Goal: Transaction & Acquisition: Book appointment/travel/reservation

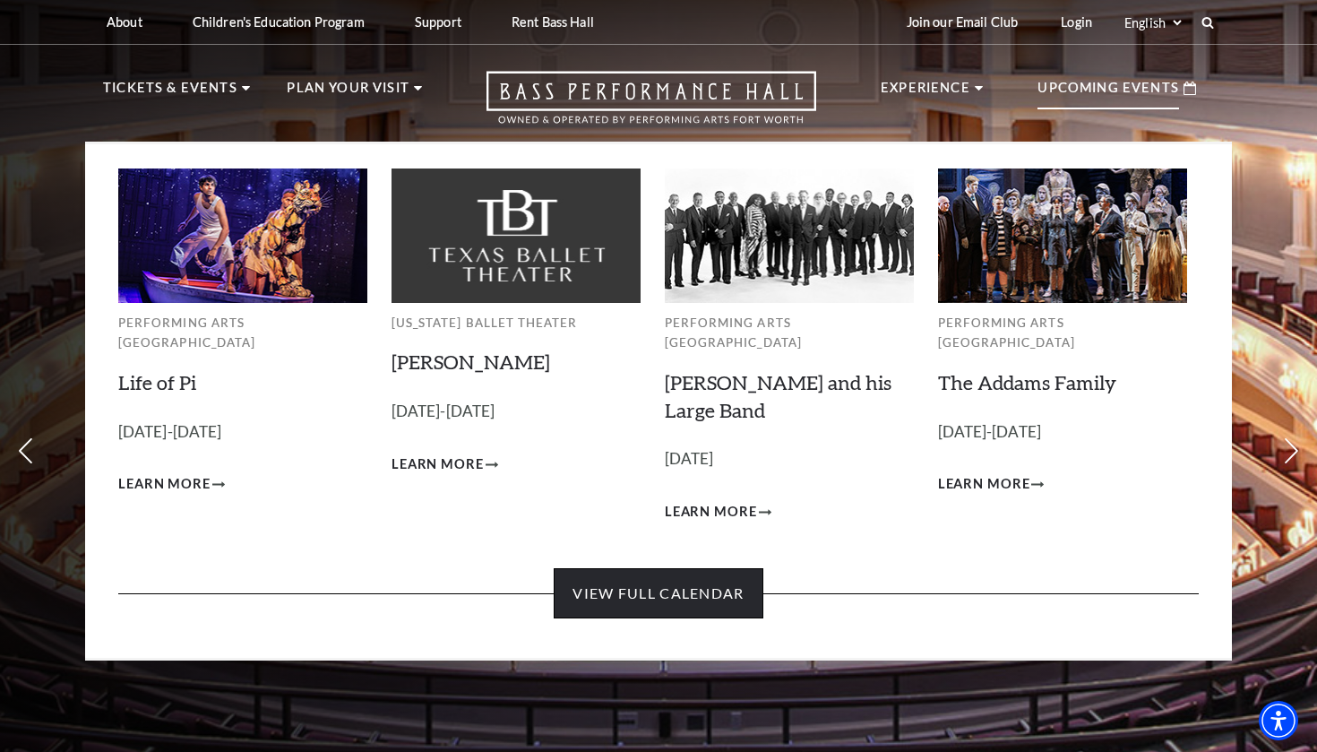
click at [719, 574] on link "View Full Calendar" at bounding box center [658, 593] width 209 height 50
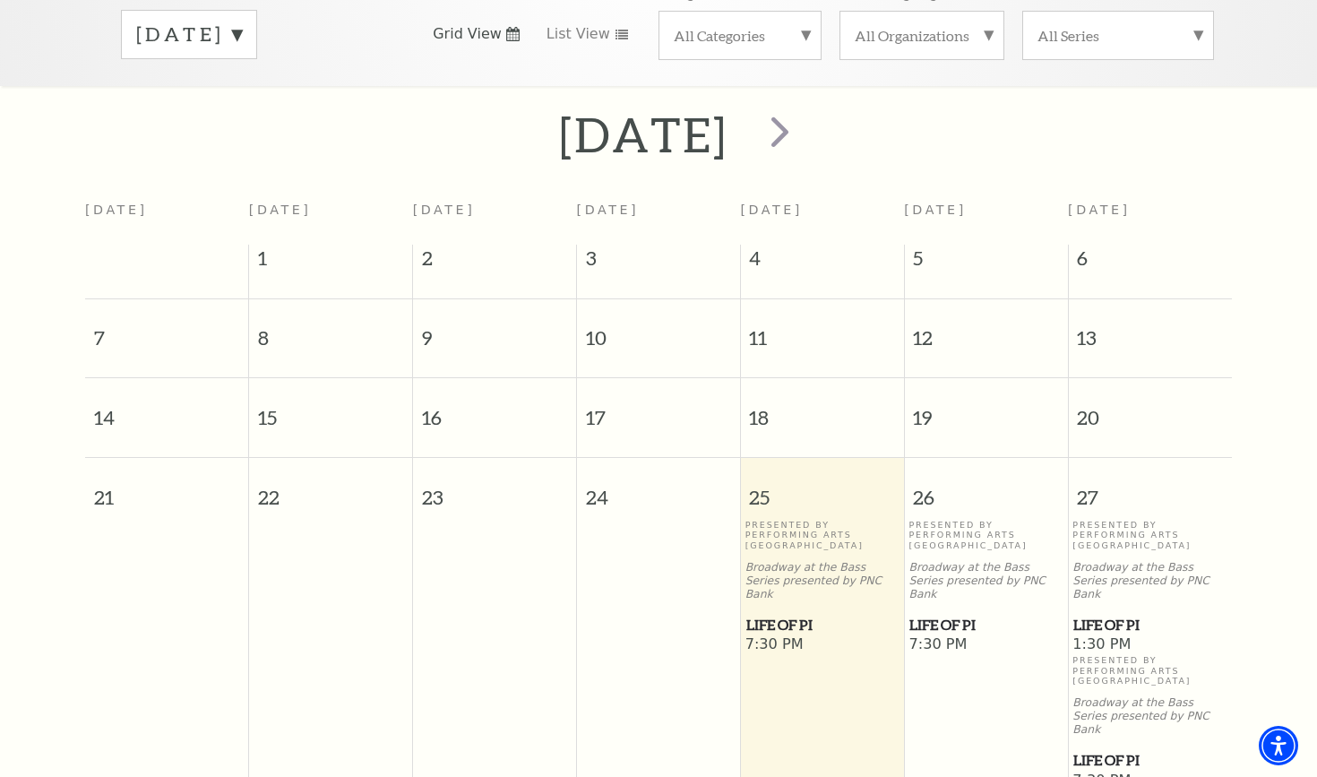
scroll to position [249, 0]
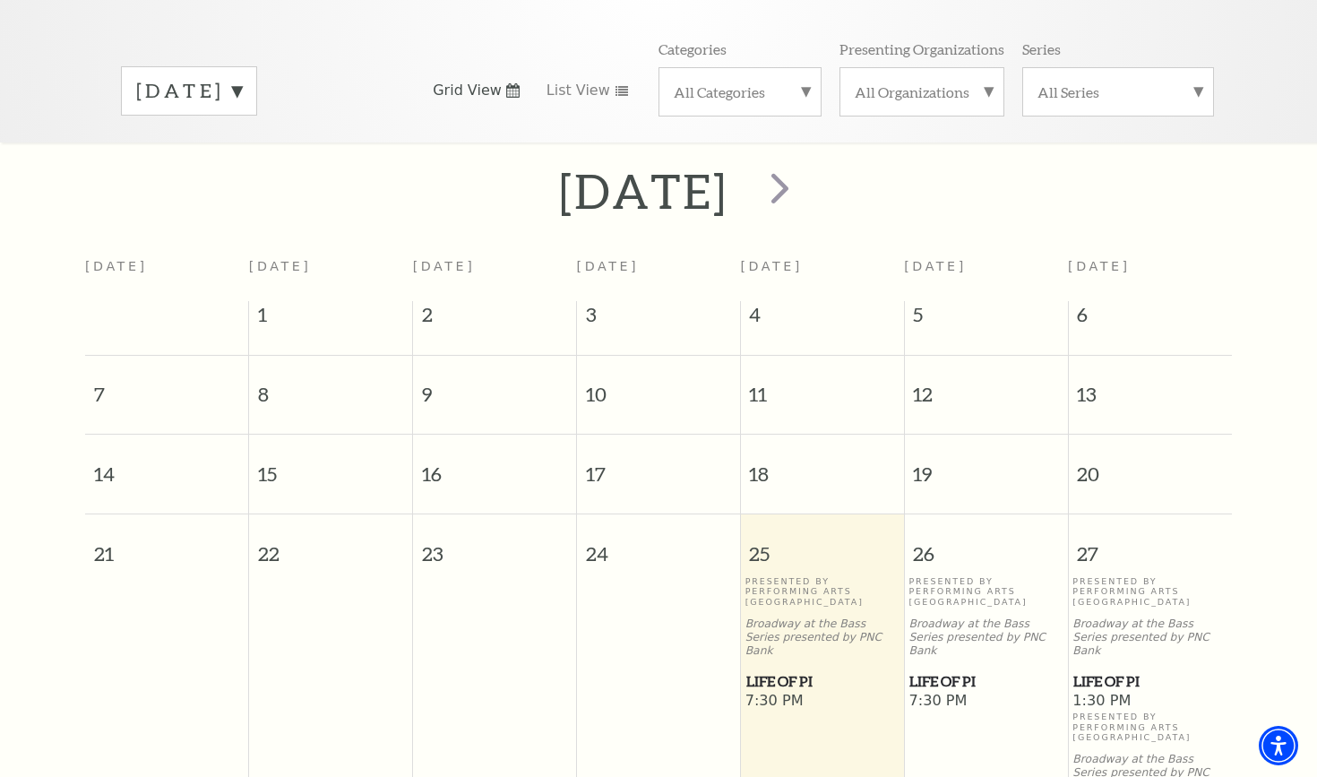
click at [242, 77] on label "[DATE]" at bounding box center [189, 91] width 106 height 28
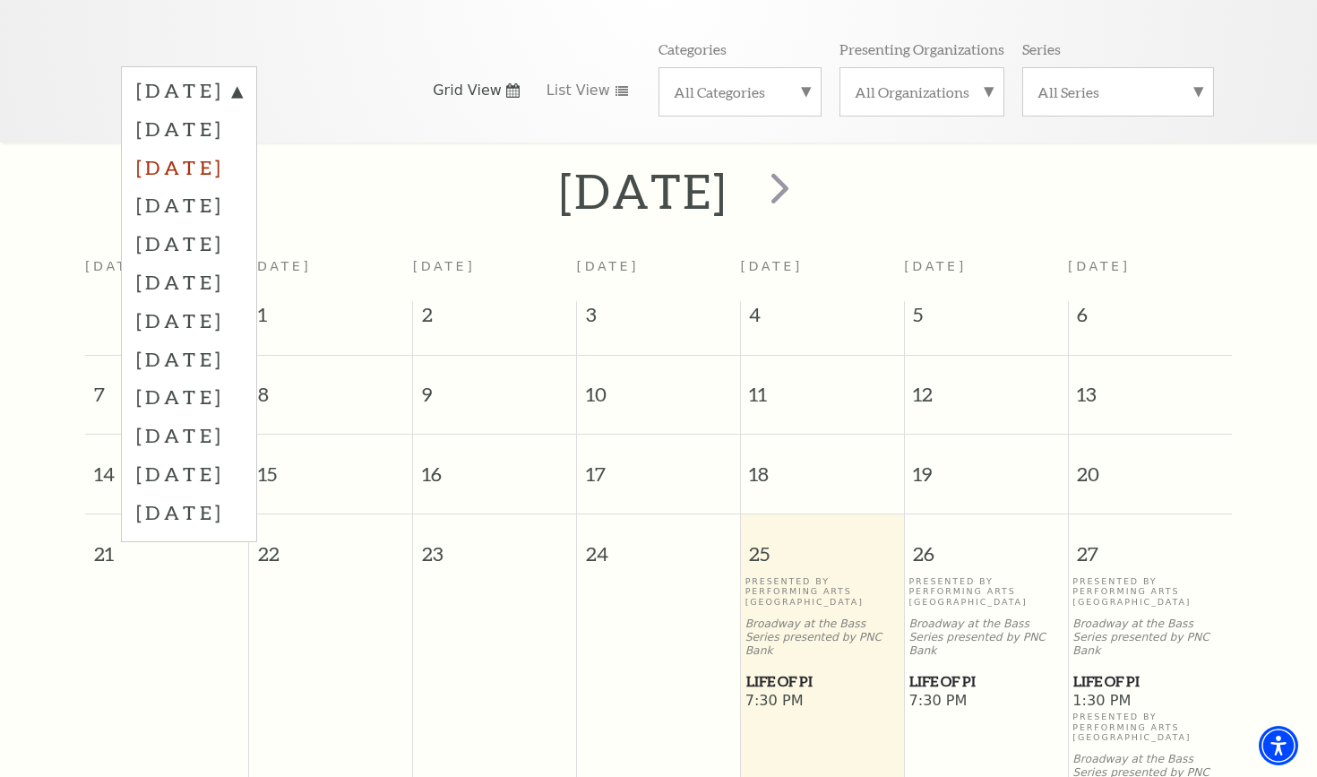
click at [242, 148] on label "[DATE]" at bounding box center [189, 167] width 106 height 39
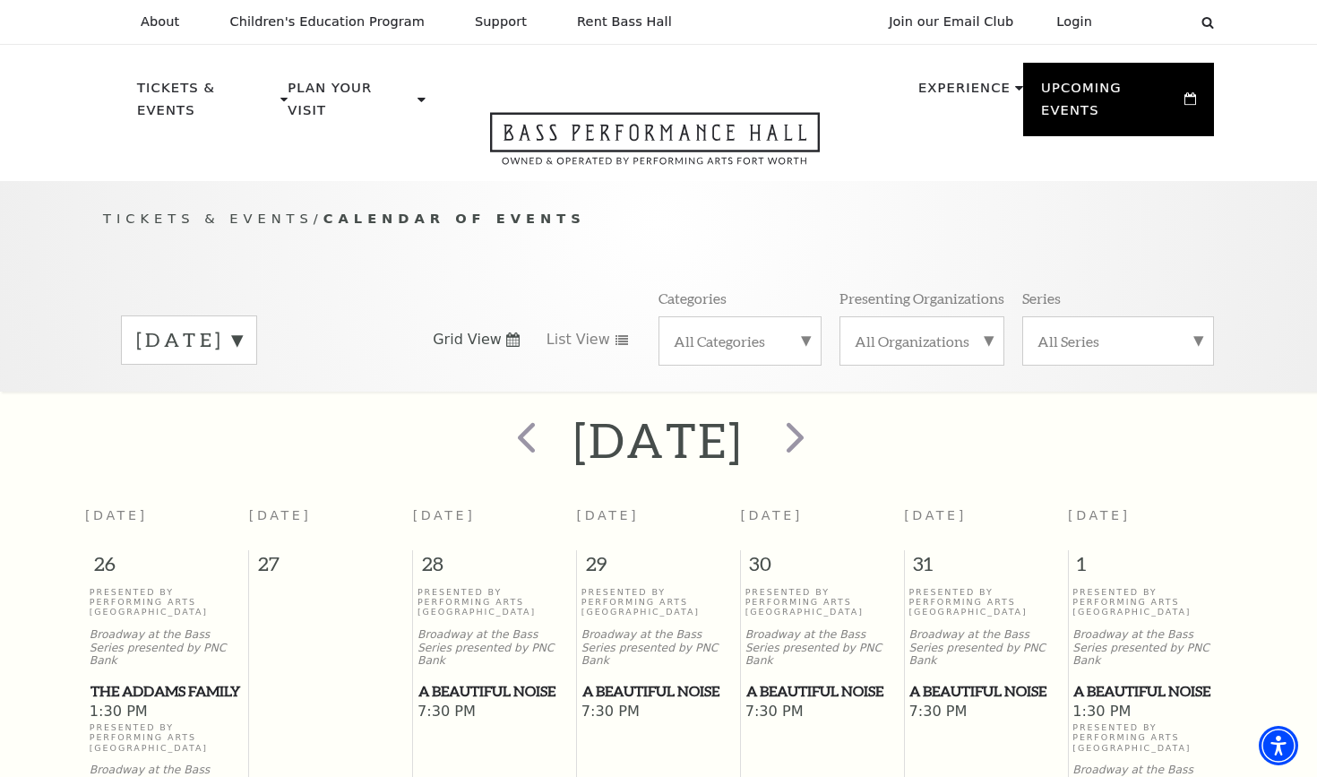
scroll to position [0, 0]
click at [242, 326] on label "[DATE]" at bounding box center [189, 340] width 106 height 28
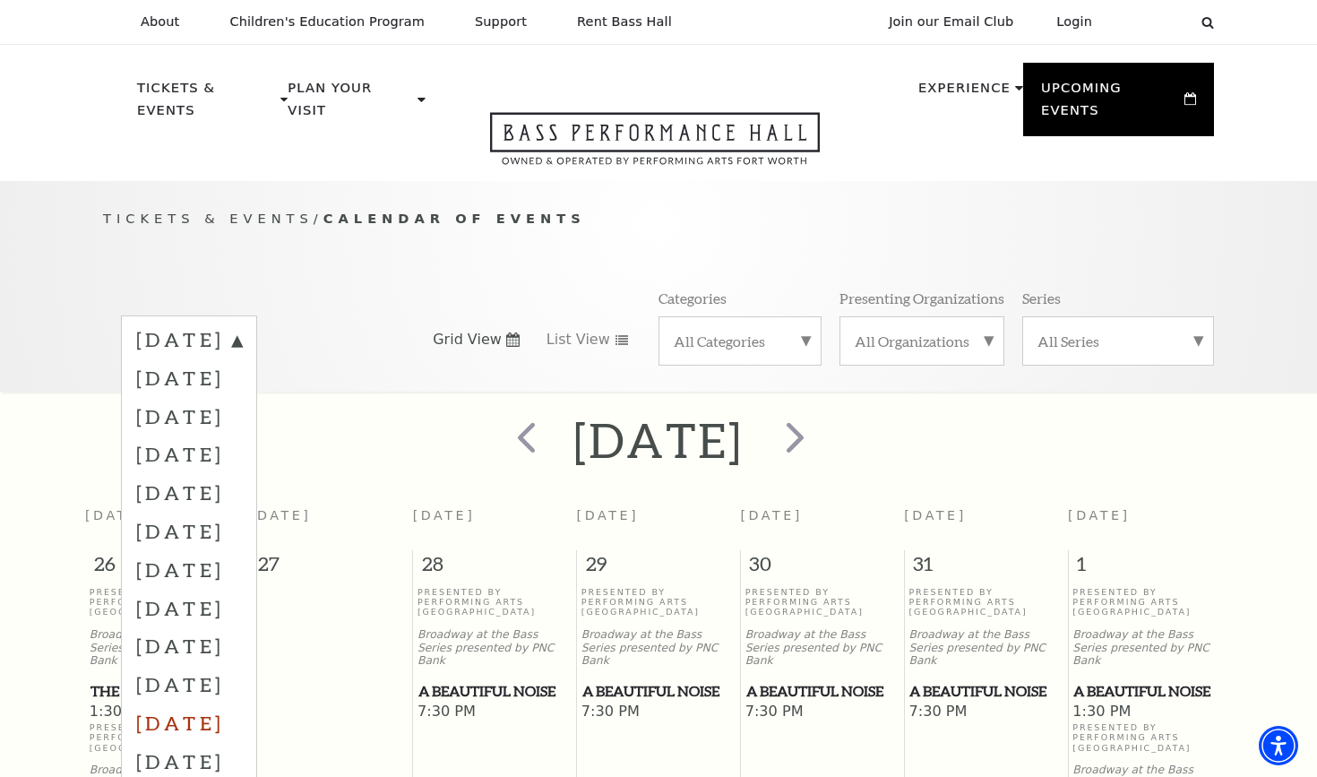
click at [242, 703] on label "[DATE]" at bounding box center [189, 722] width 106 height 39
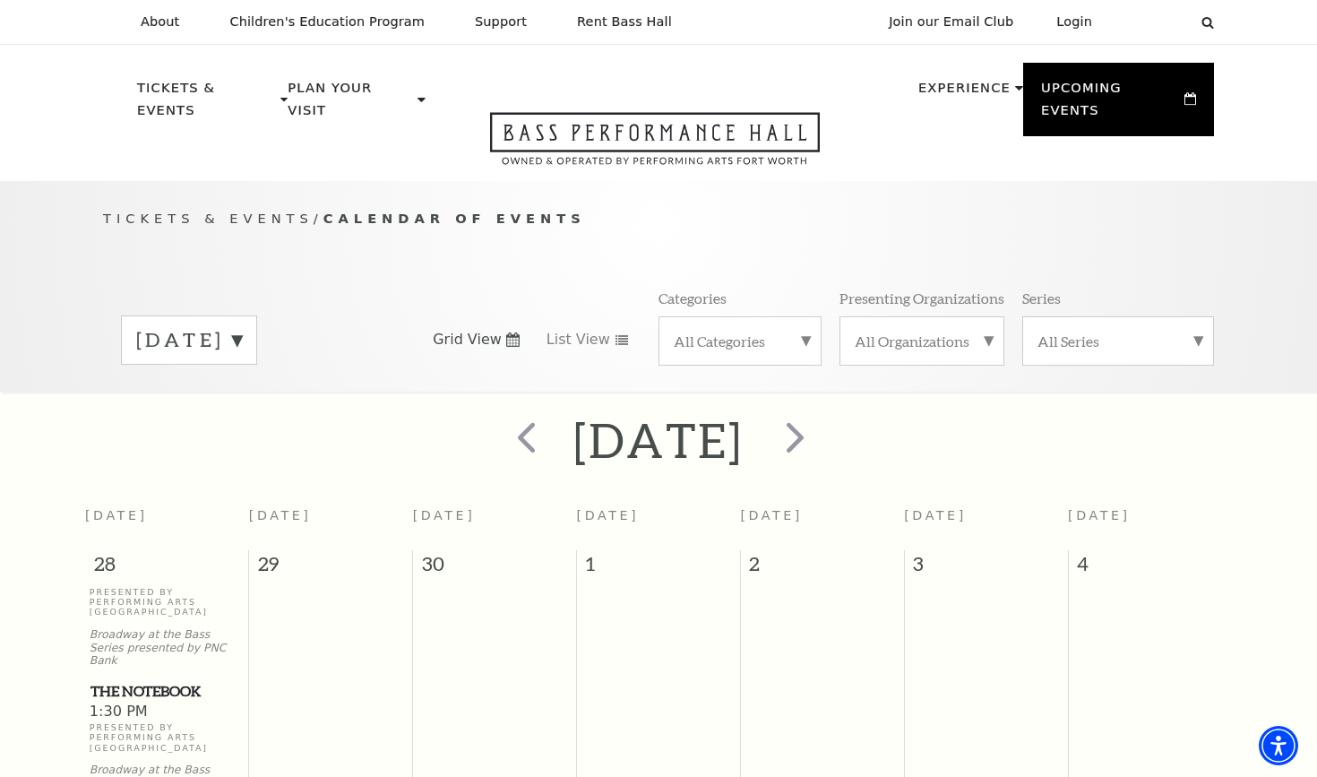
click at [242, 326] on label "[DATE]" at bounding box center [189, 340] width 106 height 28
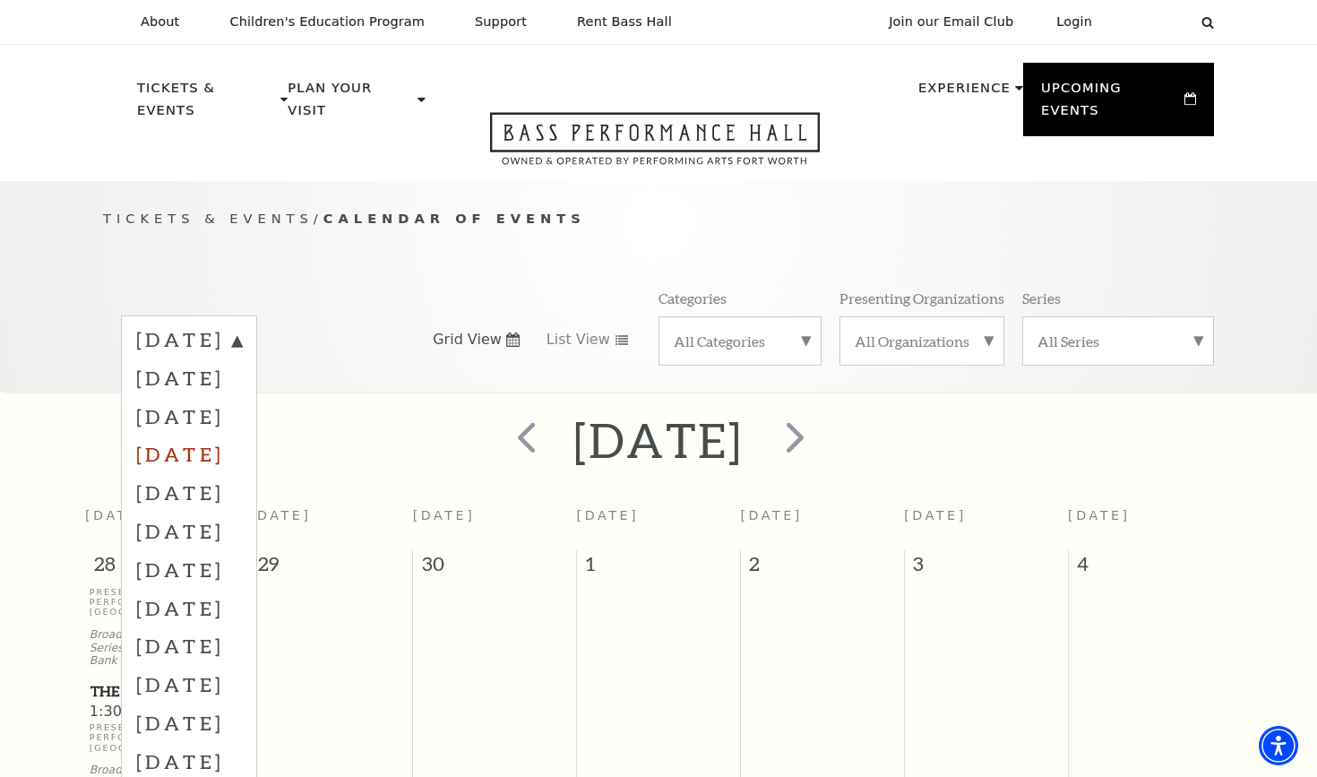
click at [242, 435] on label "[DATE]" at bounding box center [189, 454] width 106 height 39
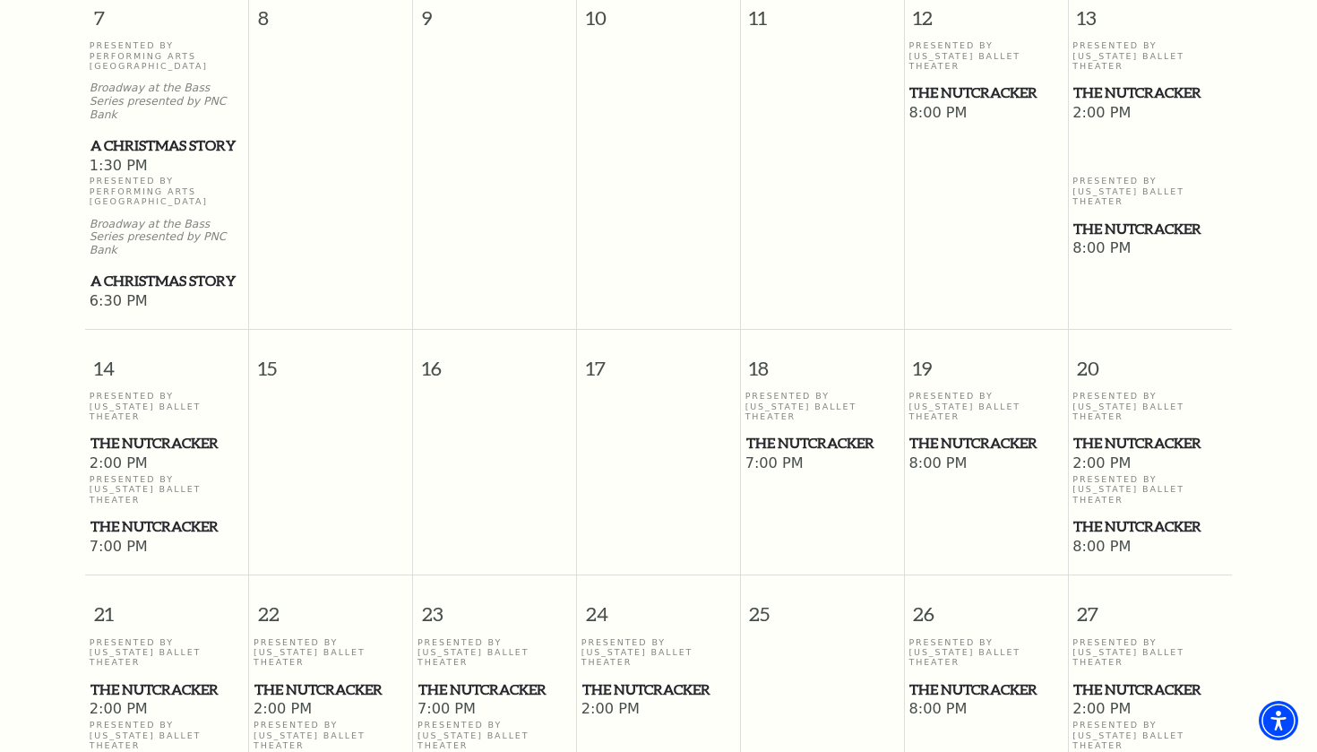
scroll to position [949, 0]
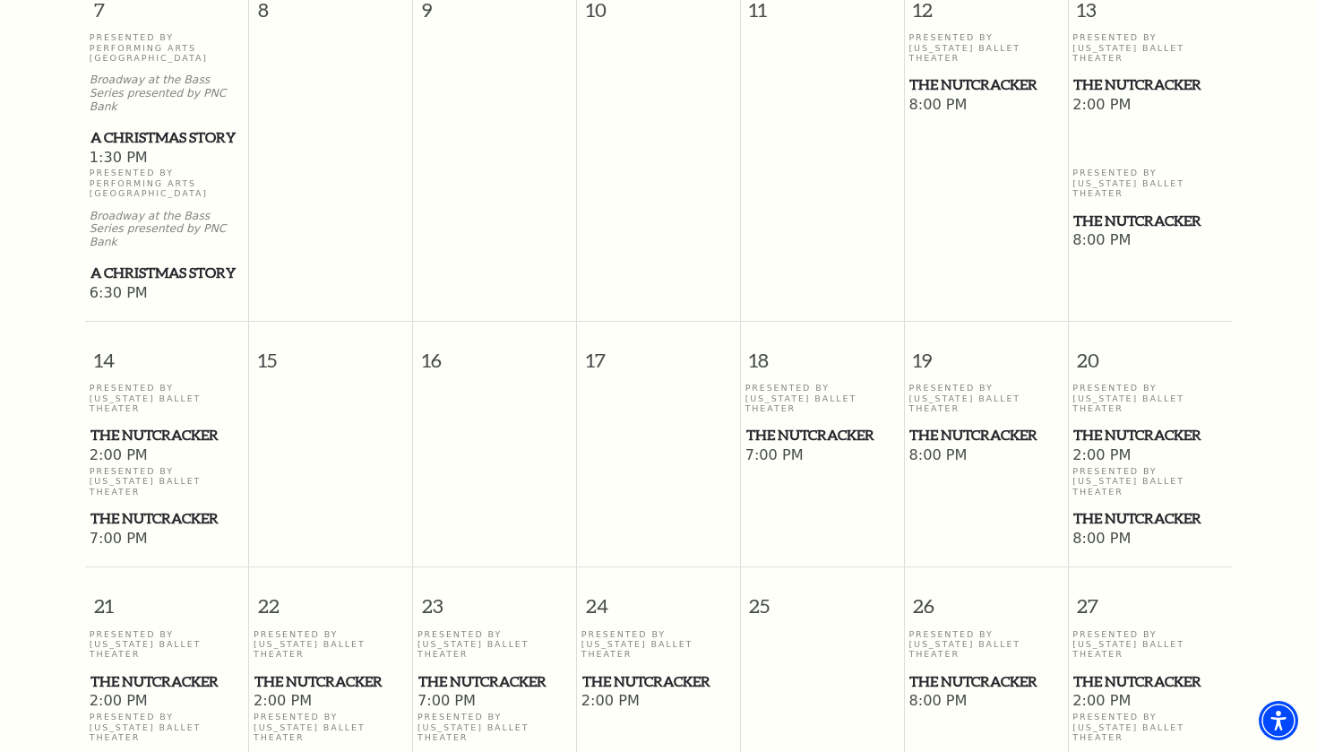
click at [805, 424] on span "The Nutcracker" at bounding box center [822, 435] width 152 height 22
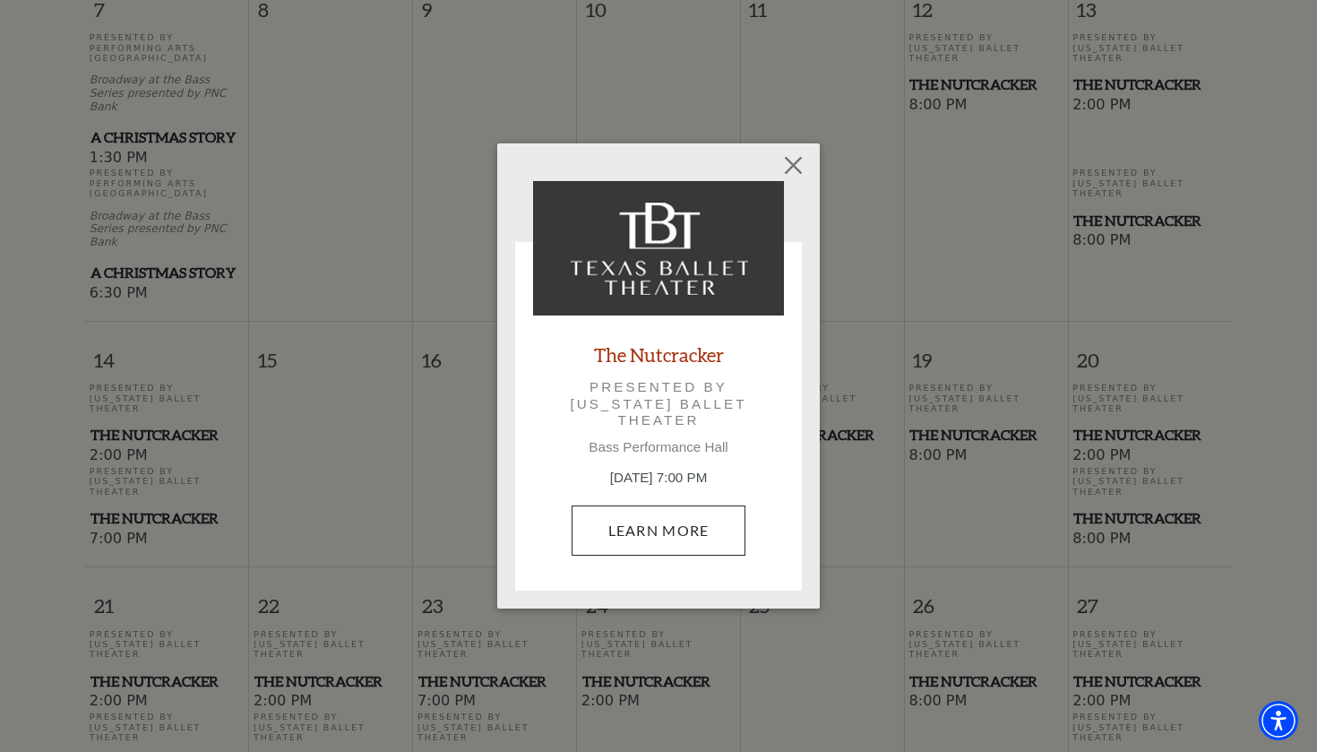
click at [715, 525] on link "Learn More" at bounding box center [659, 530] width 175 height 50
